Goal: Find specific page/section: Find specific page/section

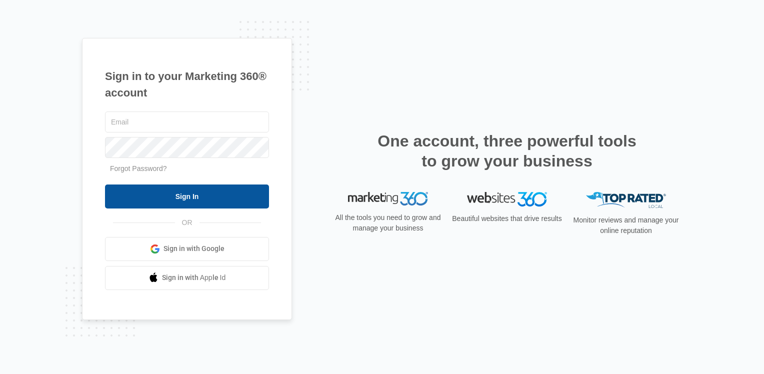
type input "[EMAIL_ADDRESS][DOMAIN_NAME]"
click at [184, 191] on input "Sign In" at bounding box center [187, 197] width 164 height 24
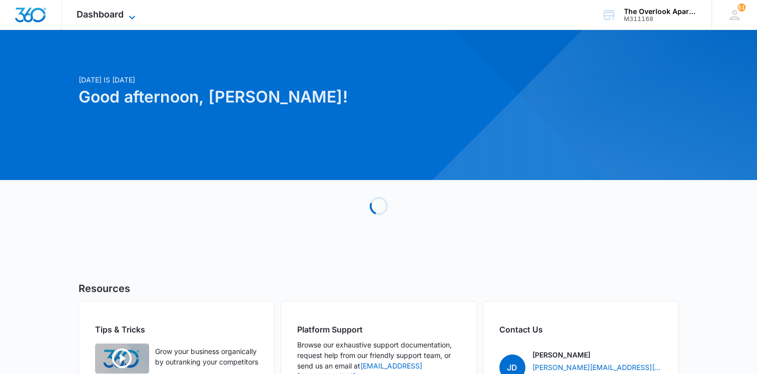
click at [132, 19] on icon at bounding box center [132, 18] width 12 height 12
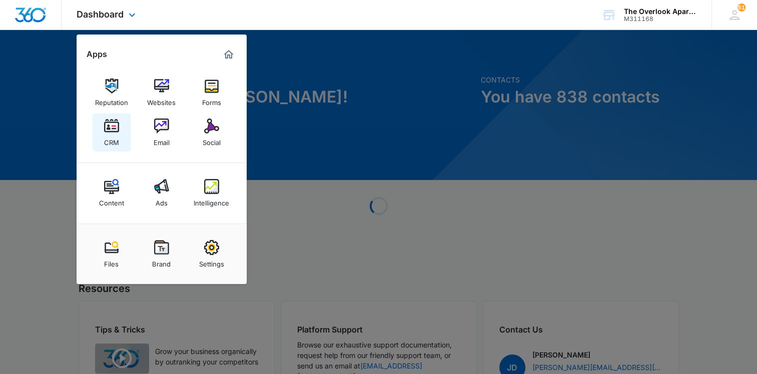
click at [120, 132] on link "CRM" at bounding box center [112, 133] width 38 height 38
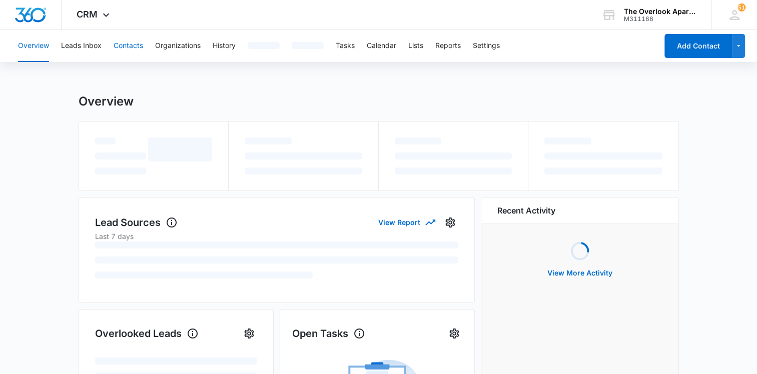
click at [121, 51] on button "Contacts" at bounding box center [129, 46] width 30 height 32
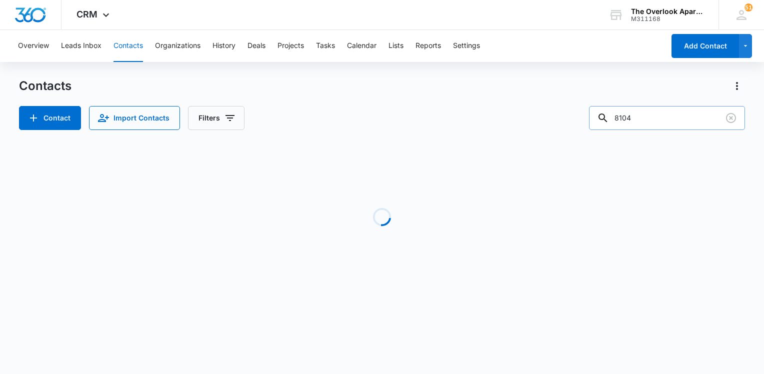
click at [654, 123] on input "8104" at bounding box center [667, 118] width 156 height 24
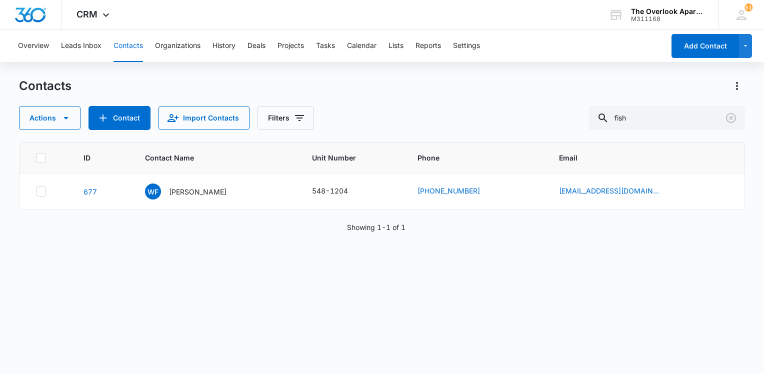
click at [135, 49] on button "Contacts" at bounding box center [129, 46] width 30 height 32
click at [680, 117] on input "fish" at bounding box center [667, 118] width 156 height 24
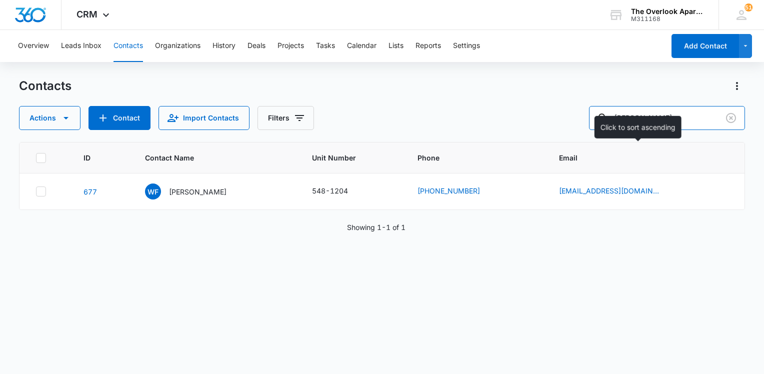
type input "lopez"
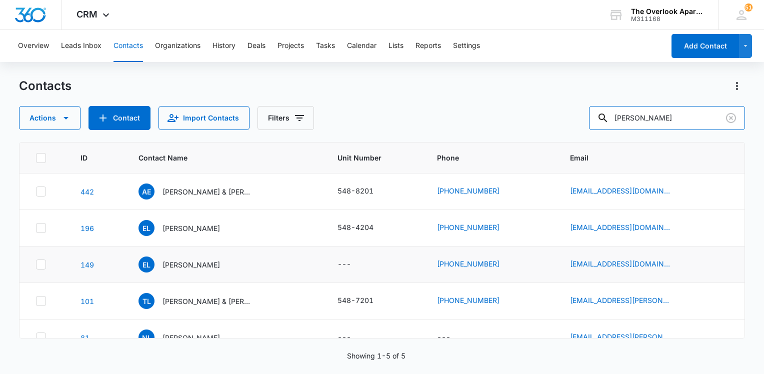
scroll to position [17, 0]
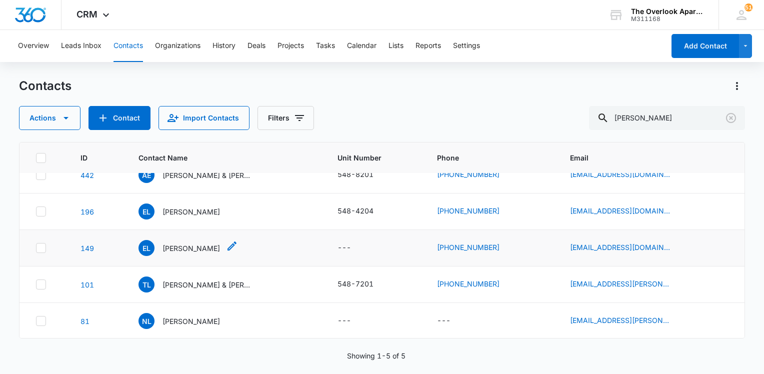
click at [162, 249] on div "EL Edgar Lopez" at bounding box center [180, 248] width 82 height 16
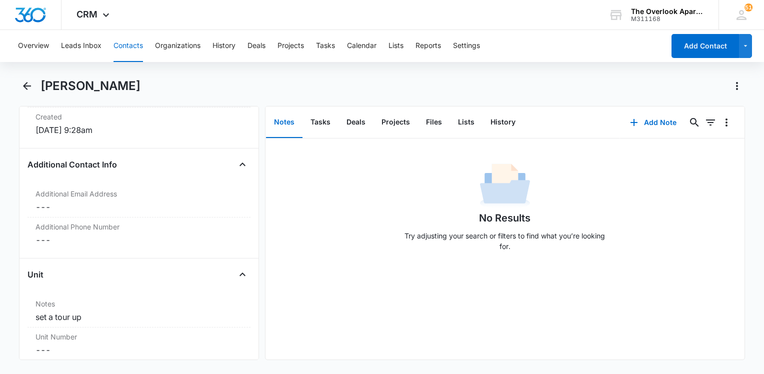
scroll to position [750, 0]
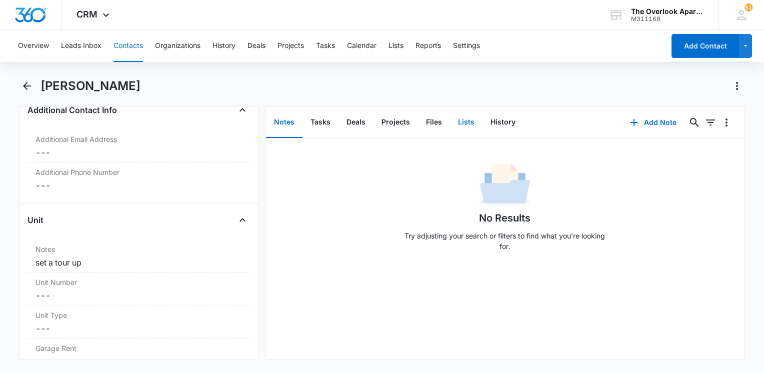
click at [472, 126] on button "Lists" at bounding box center [466, 122] width 33 height 31
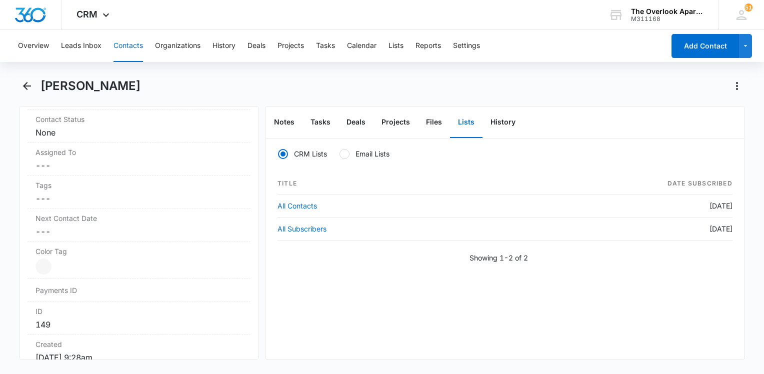
scroll to position [350, 0]
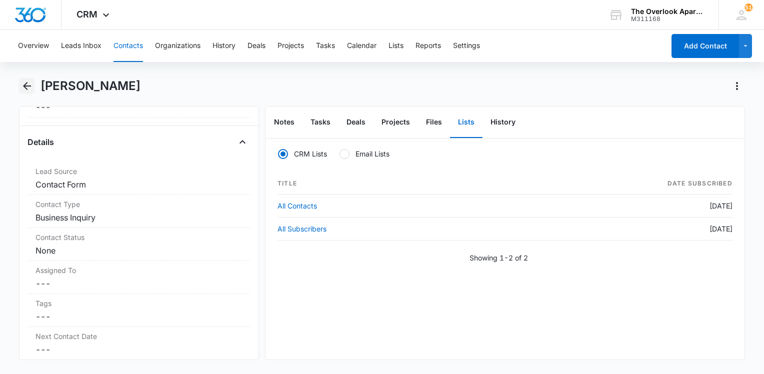
click at [21, 89] on icon "Back" at bounding box center [27, 86] width 12 height 12
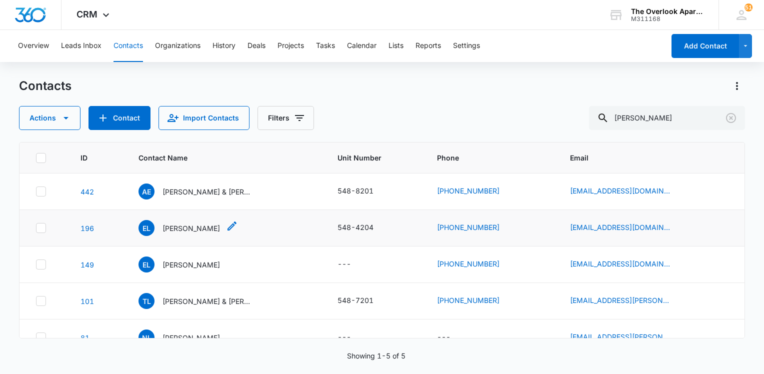
click at [220, 232] on p "Edgar Lopez Mayoral" at bounding box center [192, 228] width 58 height 11
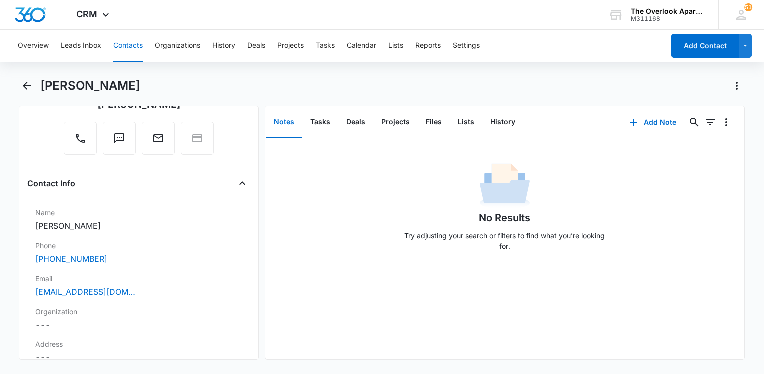
scroll to position [100, 0]
drag, startPoint x: 304, startPoint y: 167, endPoint x: 293, endPoint y: 169, distance: 11.8
click at [298, 170] on div "No Results Try adjusting your search or filters to find what you’re looking for." at bounding box center [505, 210] width 479 height 99
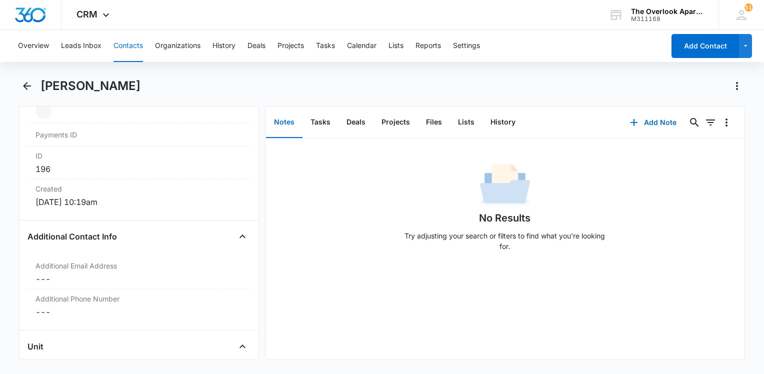
scroll to position [0, 0]
